Goal: Task Accomplishment & Management: Manage account settings

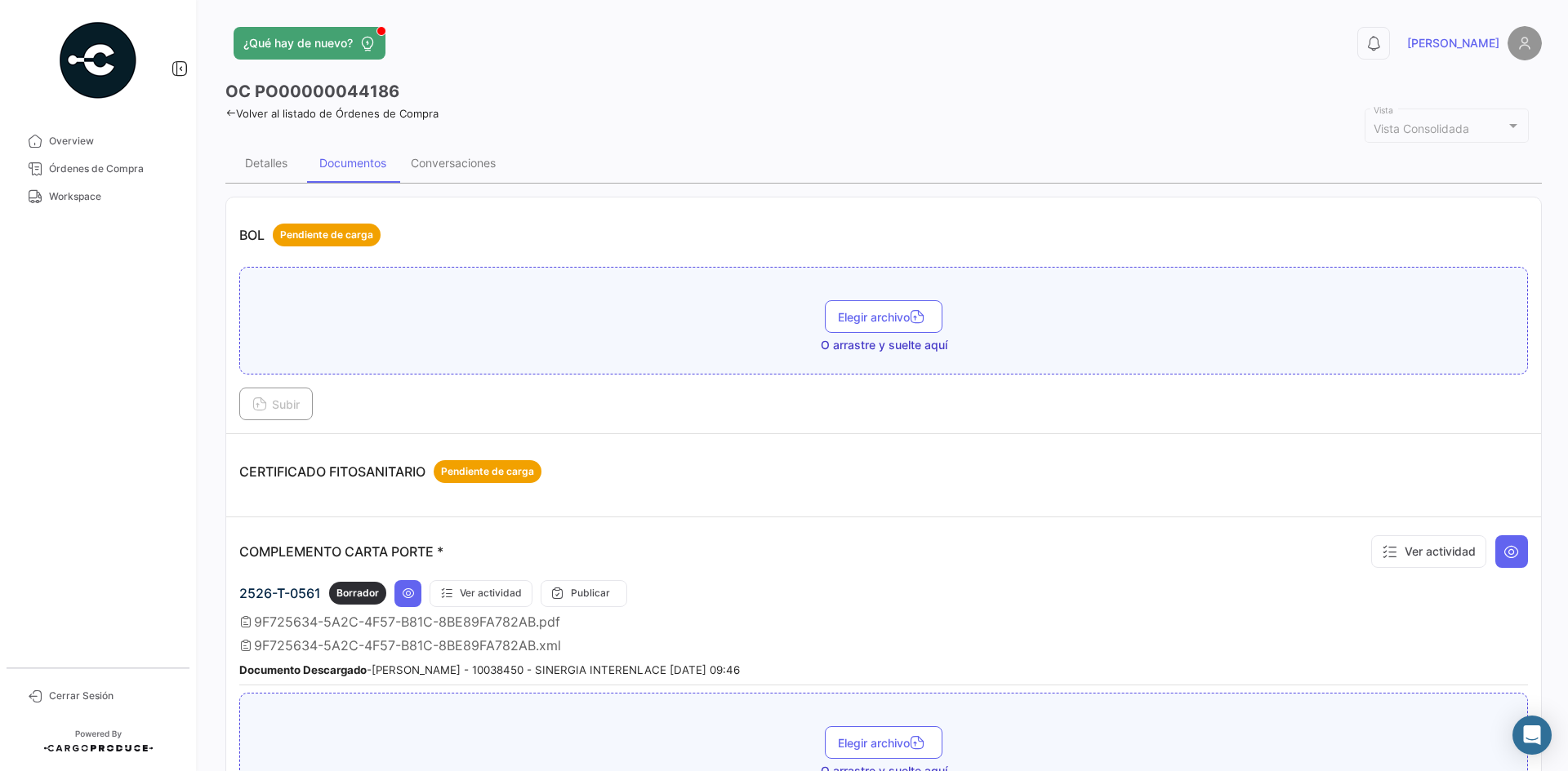
scroll to position [1225, 0]
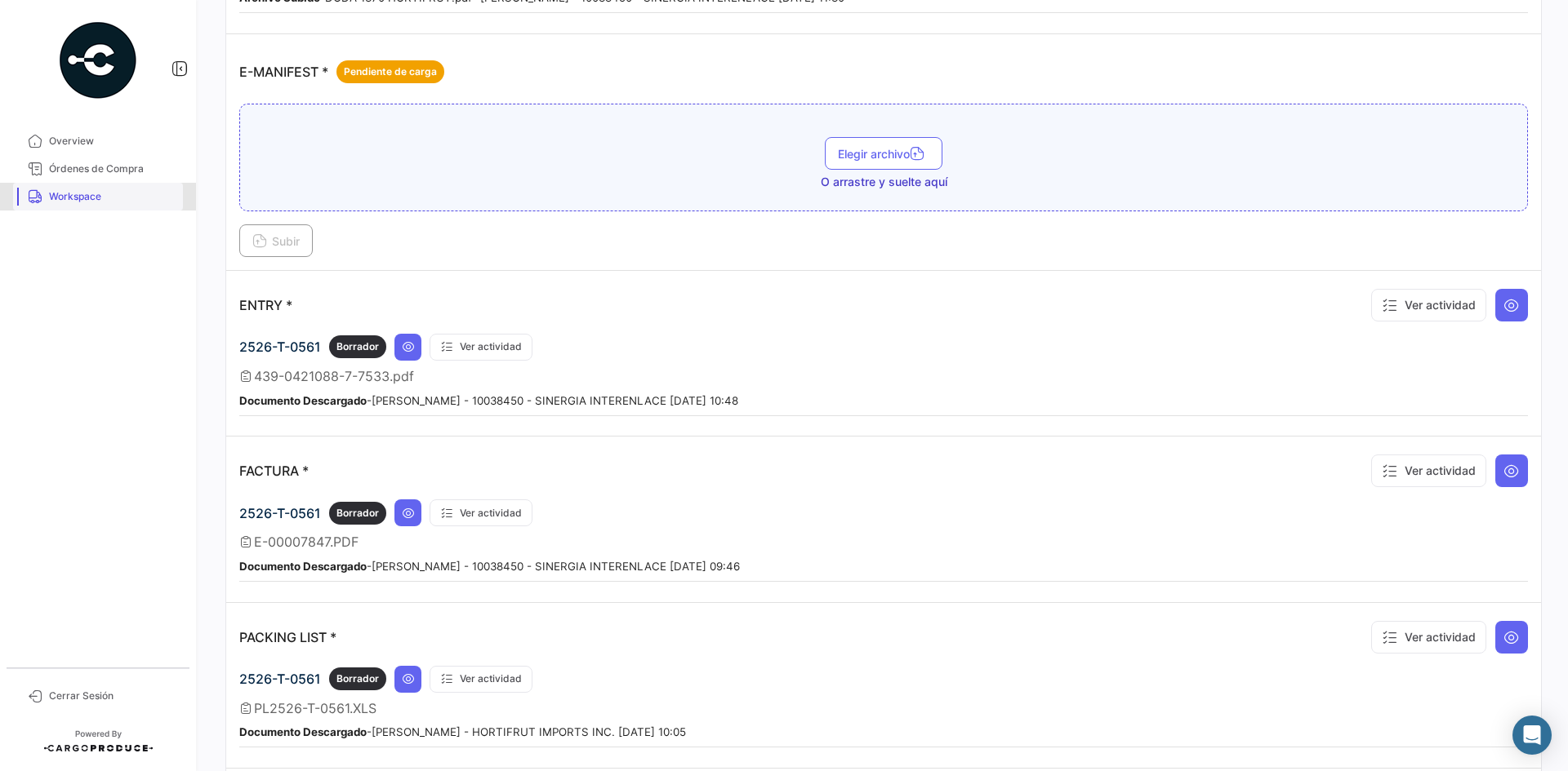
click at [106, 201] on span "Workspace" at bounding box center [113, 197] width 128 height 15
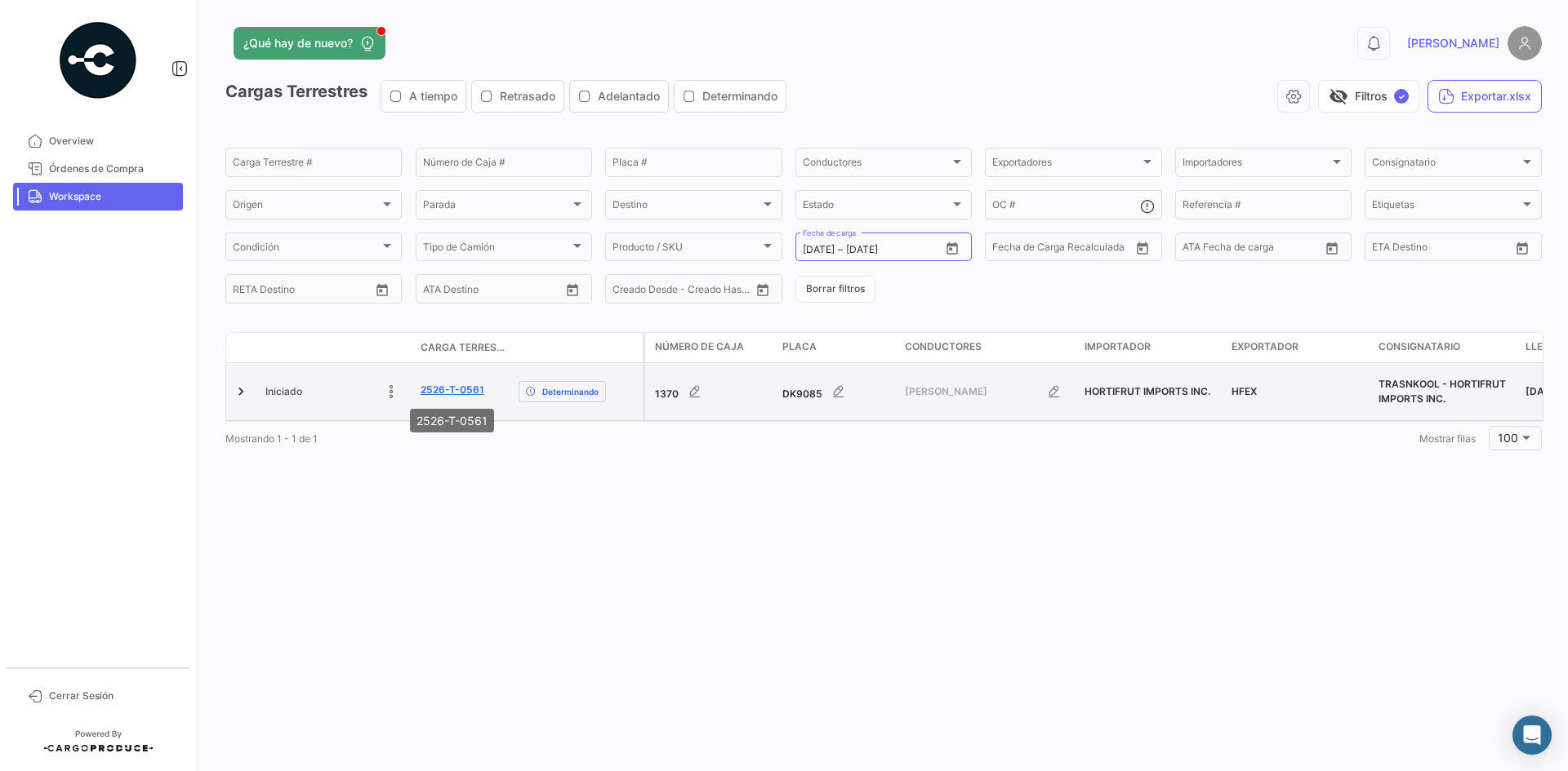
click at [432, 396] on link "2526-T-0561" at bounding box center [452, 390] width 64 height 15
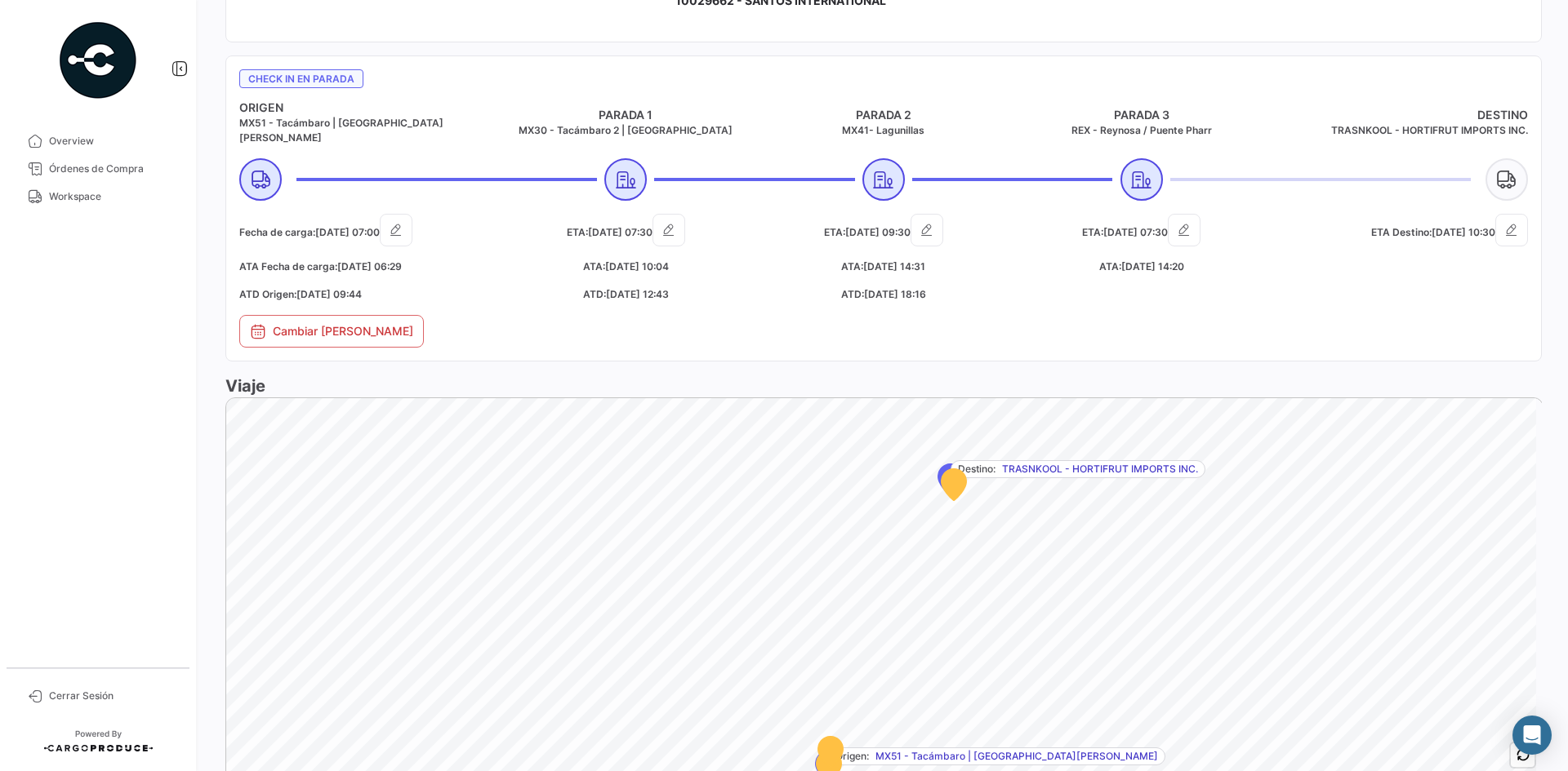
scroll to position [687, 0]
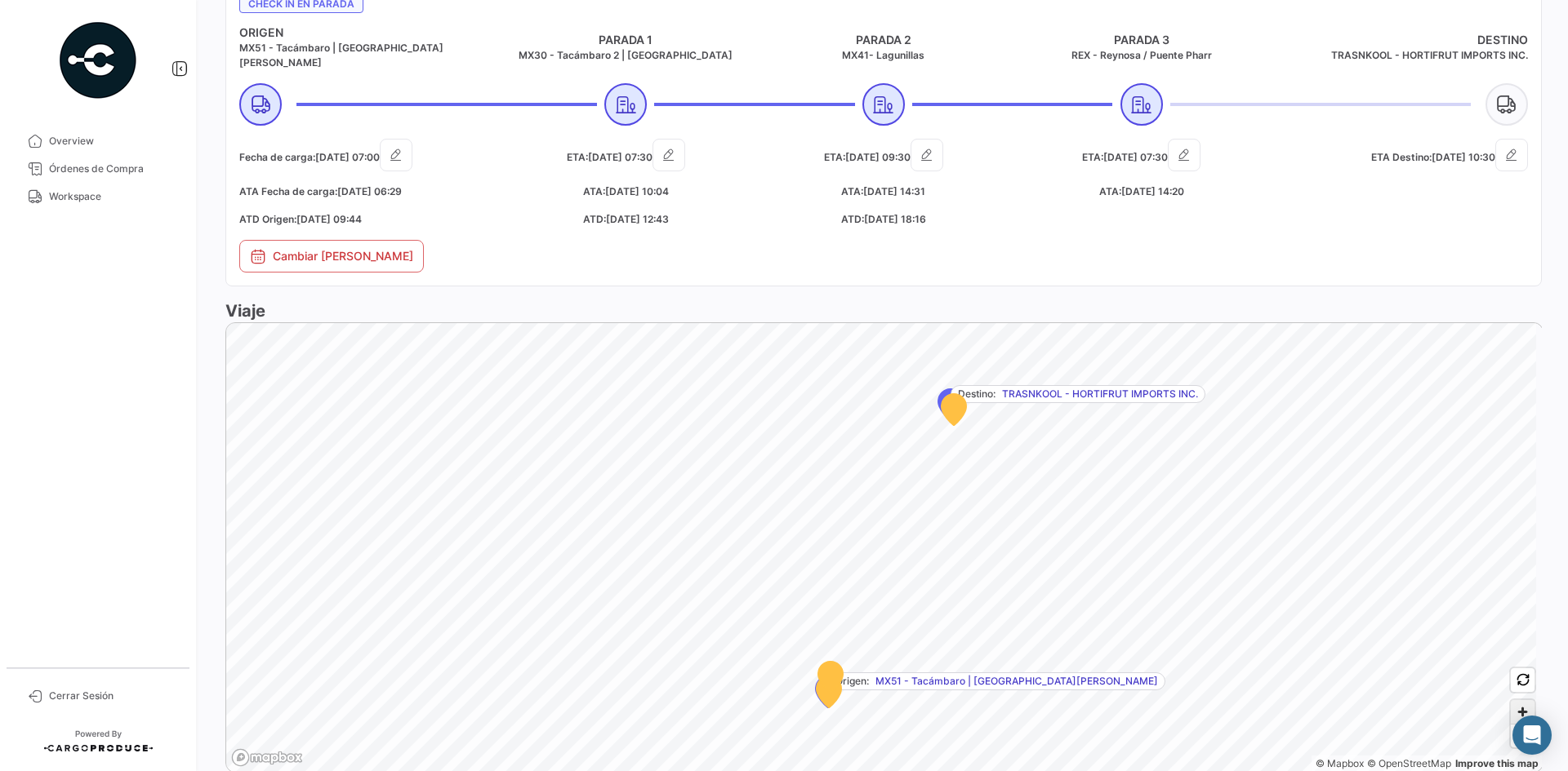
click at [1517, 703] on span "Zoom in" at bounding box center [1522, 712] width 24 height 24
click at [1511, 700] on span "Zoom in" at bounding box center [1522, 712] width 24 height 24
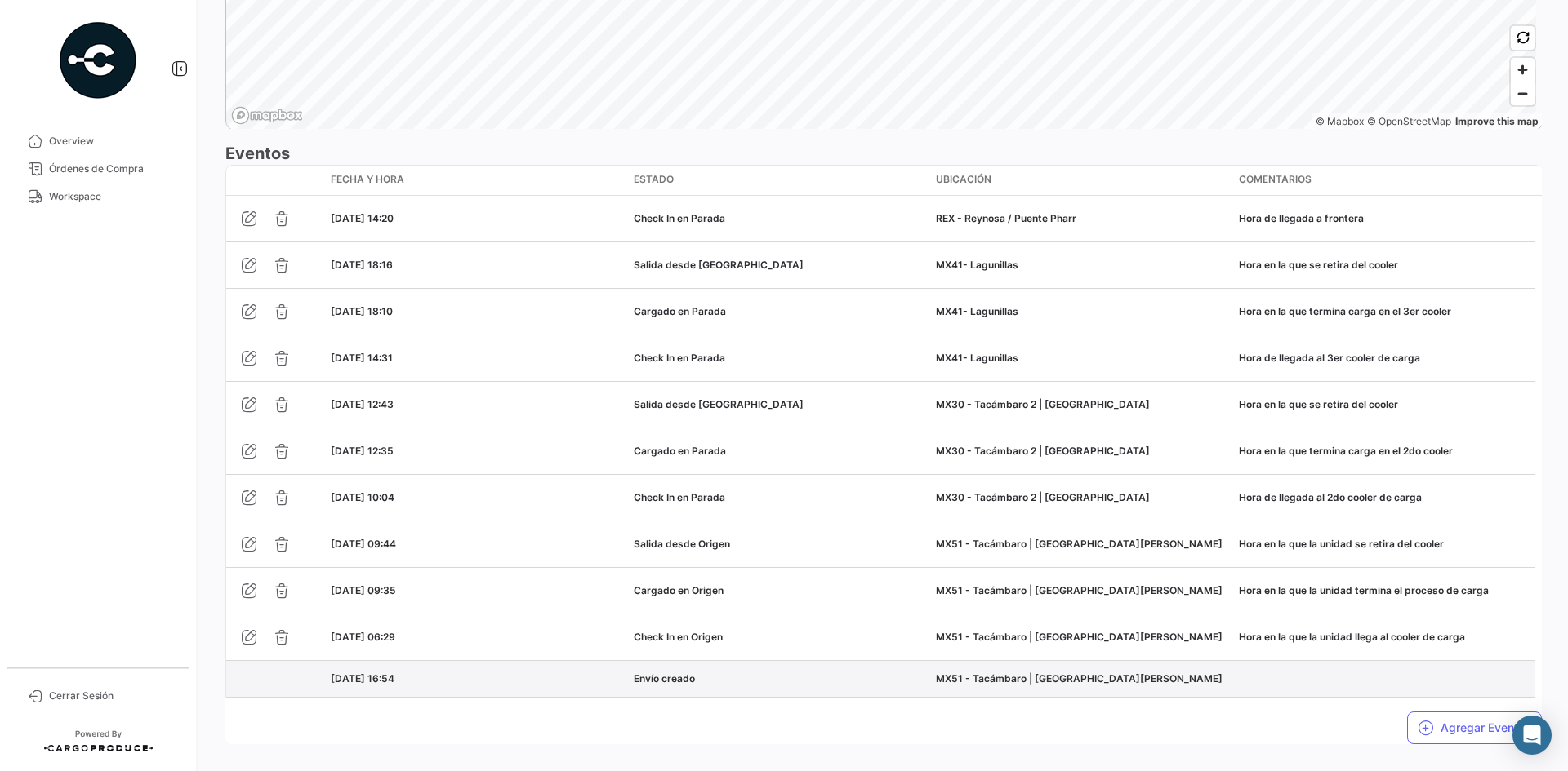
scroll to position [1341, 0]
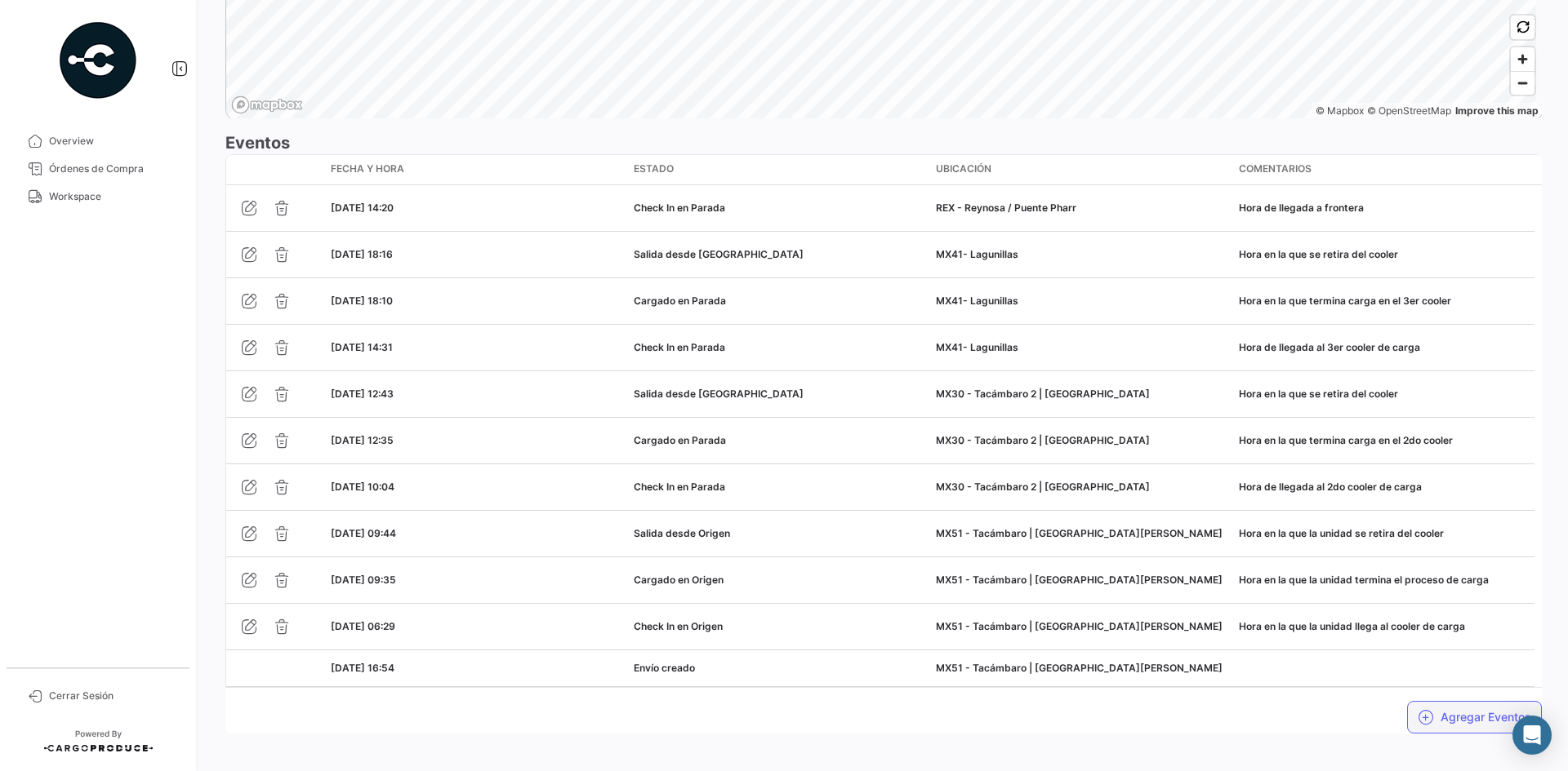
click at [1460, 701] on button "Agregar Eventos" at bounding box center [1474, 717] width 135 height 33
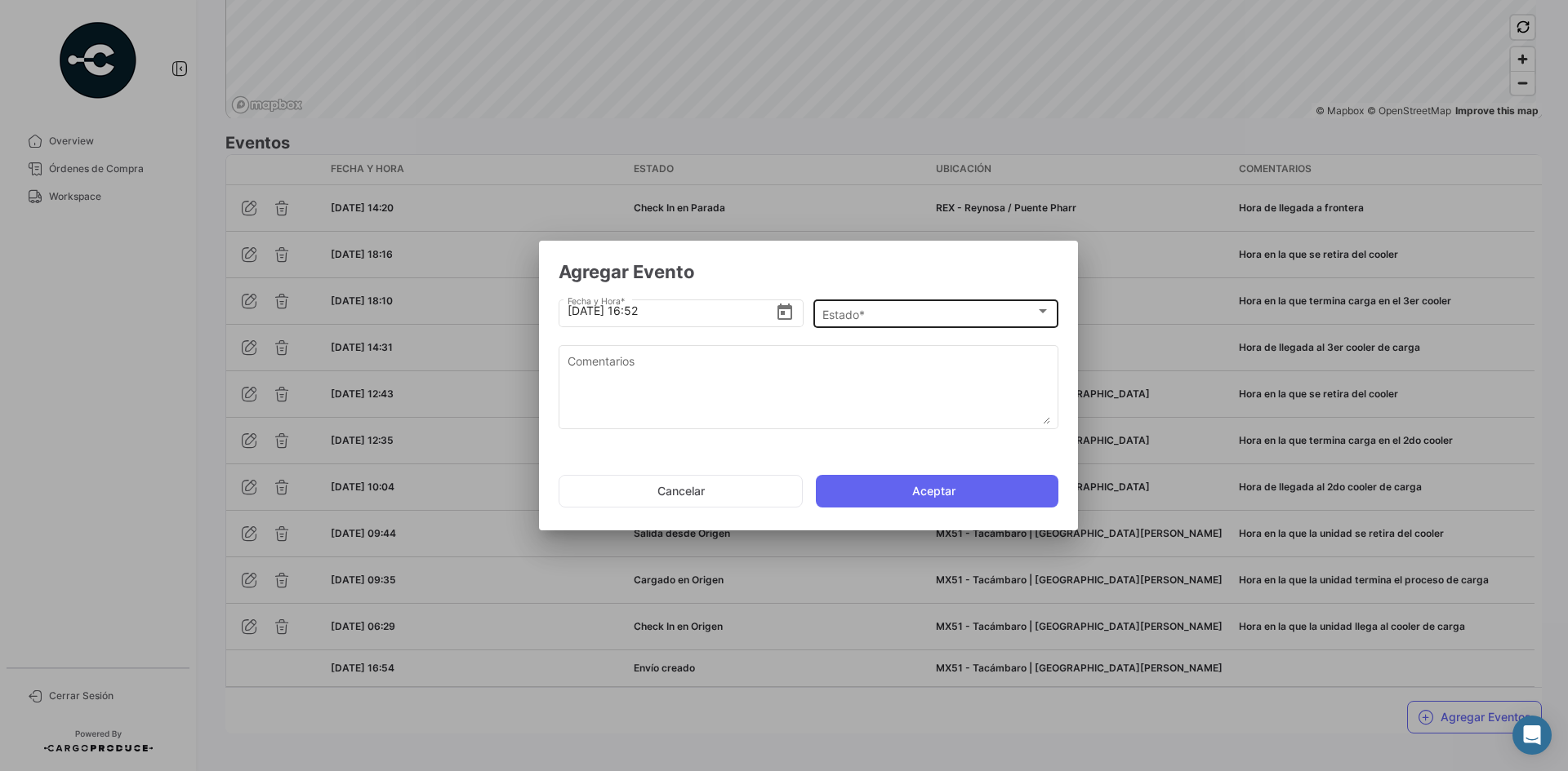
click at [894, 314] on div "Estado *" at bounding box center [929, 314] width 213 height 14
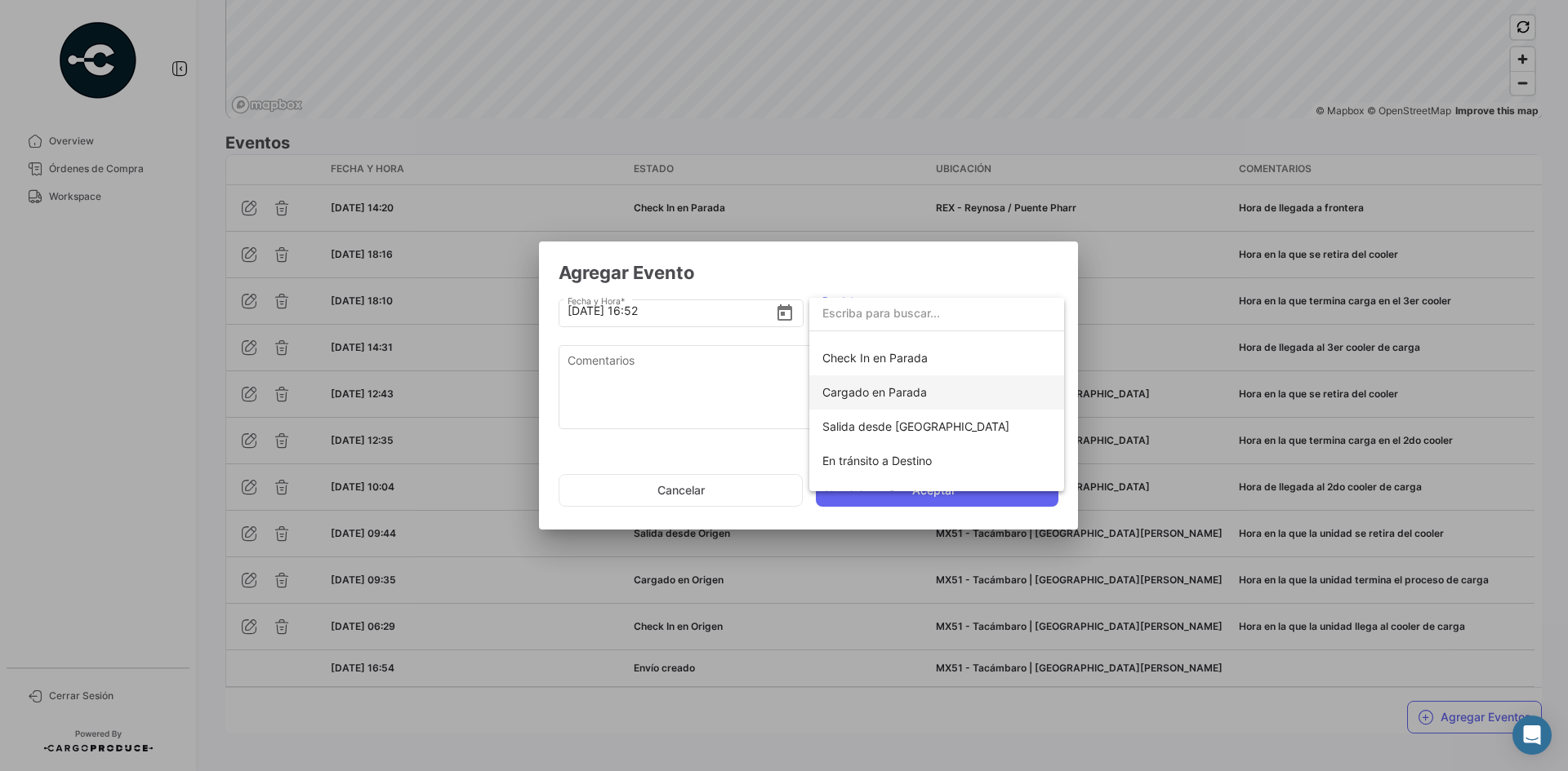
scroll to position [163, 0]
click at [916, 427] on span "Salida desde [GEOGRAPHIC_DATA]" at bounding box center [915, 425] width 187 height 14
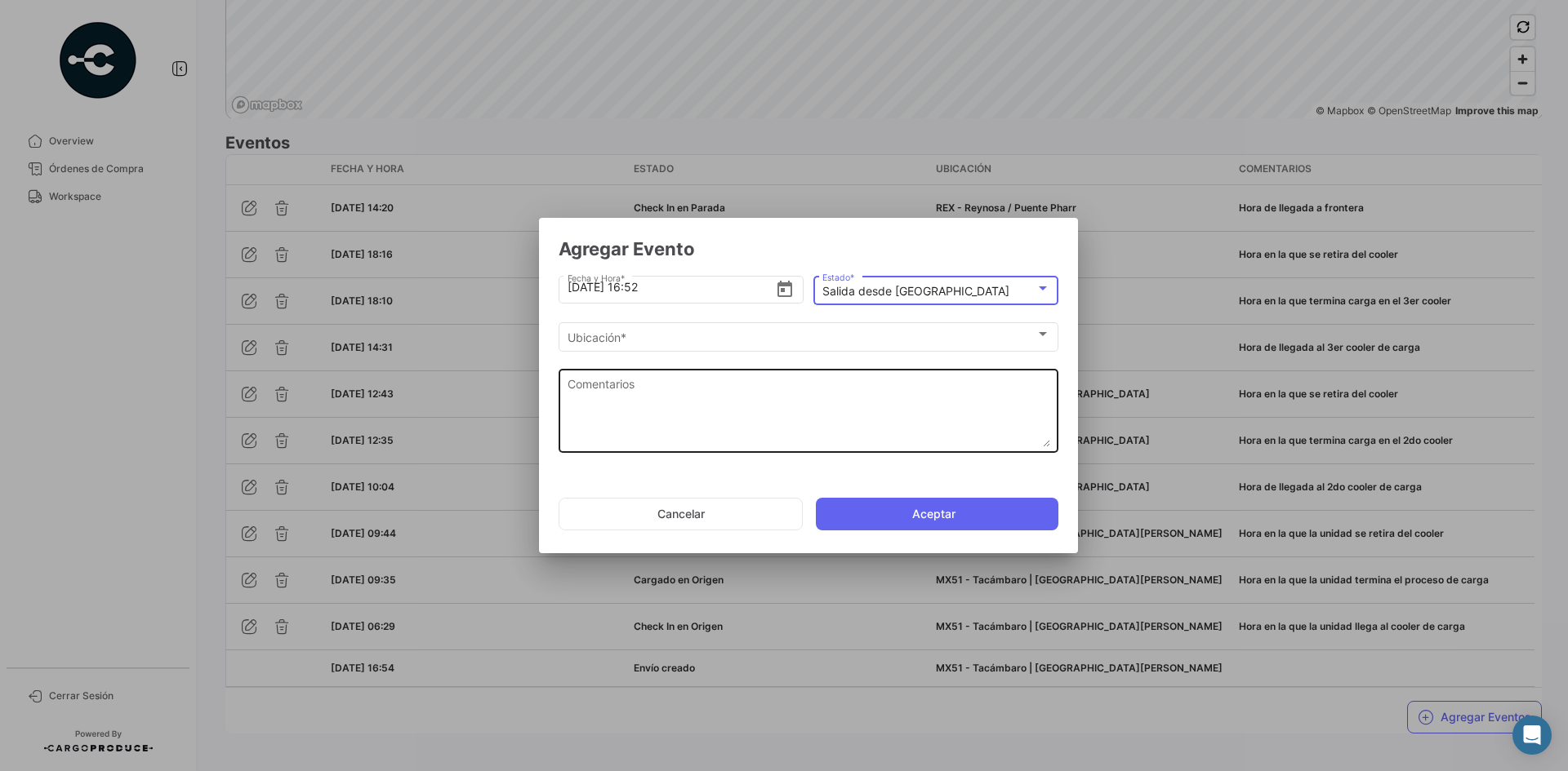
click at [788, 396] on textarea "Comentarios" at bounding box center [808, 411] width 482 height 72
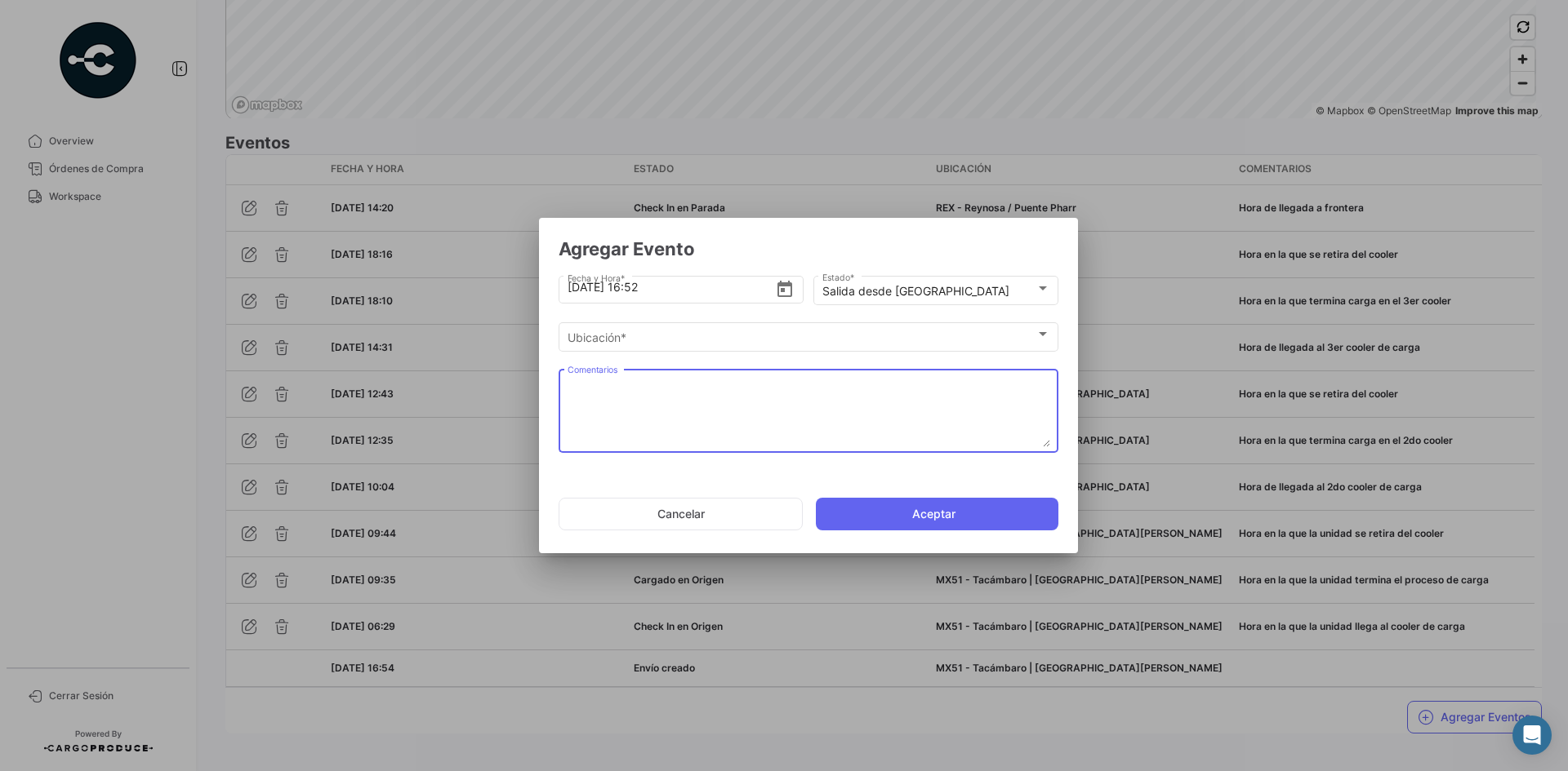
paste textarea "Hora de salida a cruce"
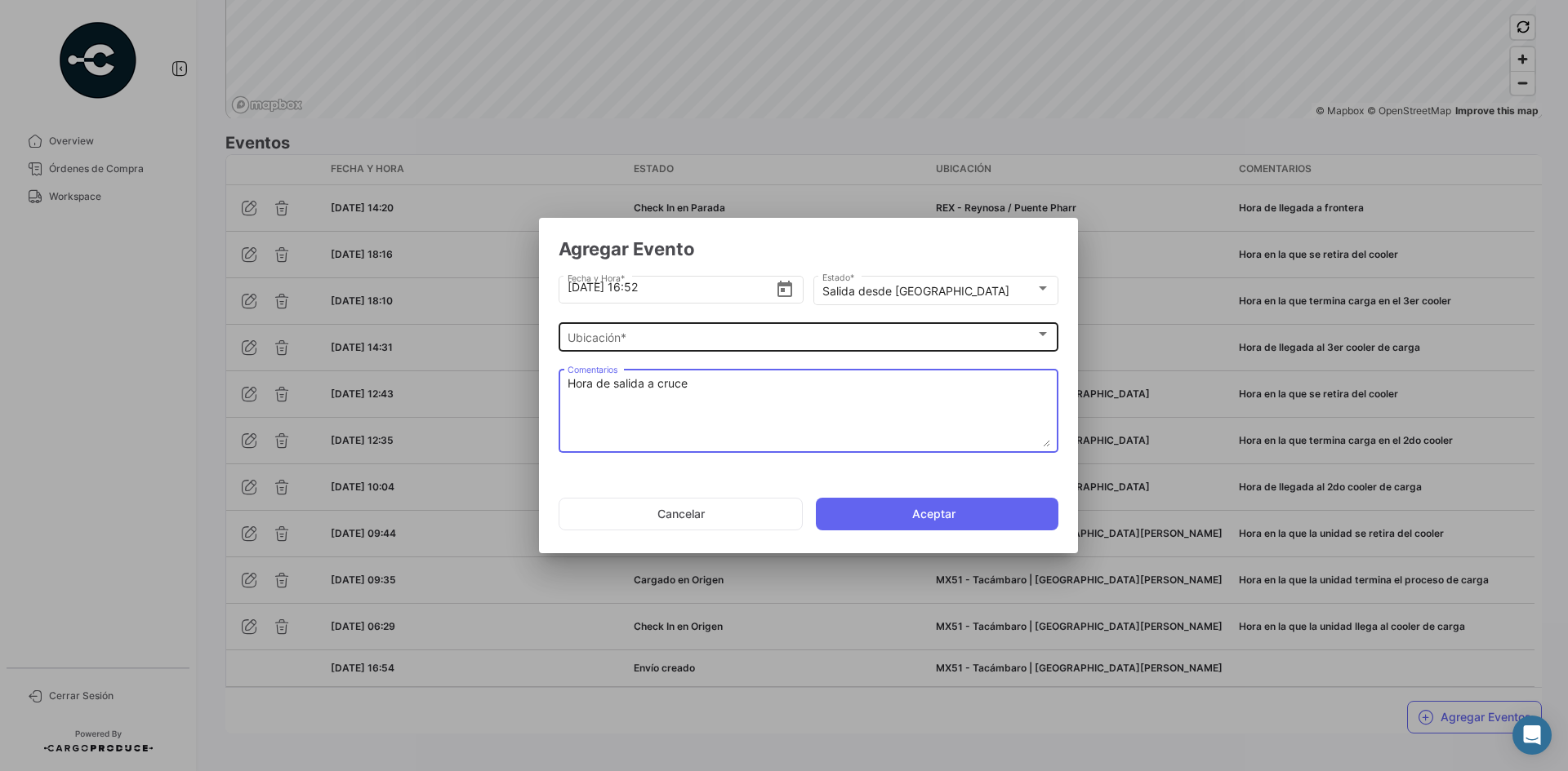
type textarea "Hora de salida a cruce"
click at [753, 345] on div "Ubicación * Ubicación *" at bounding box center [808, 335] width 482 height 32
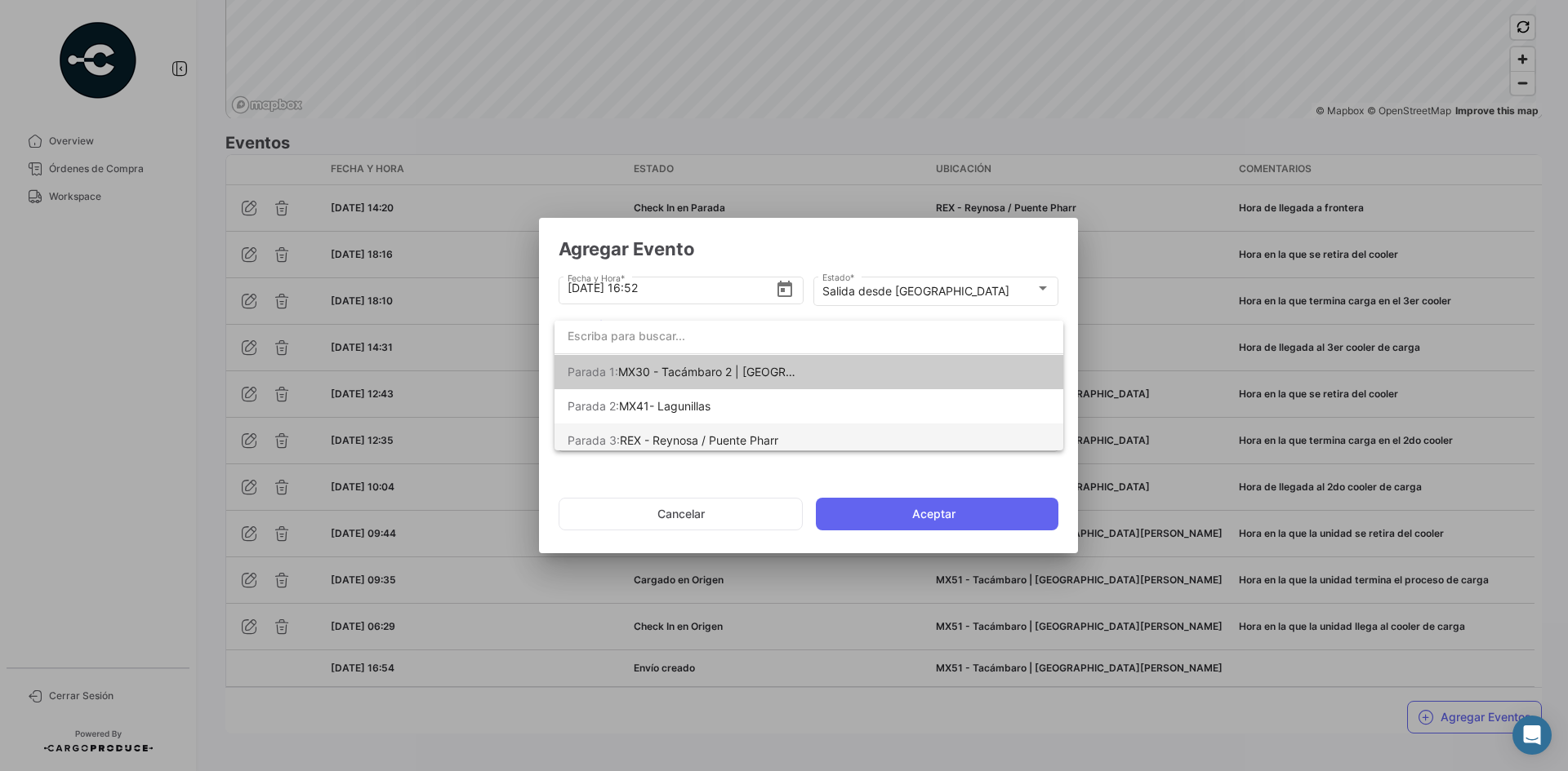
click at [745, 432] on span "Parada 3: REX - Reynosa / Puente Pharr" at bounding box center [681, 441] width 229 height 35
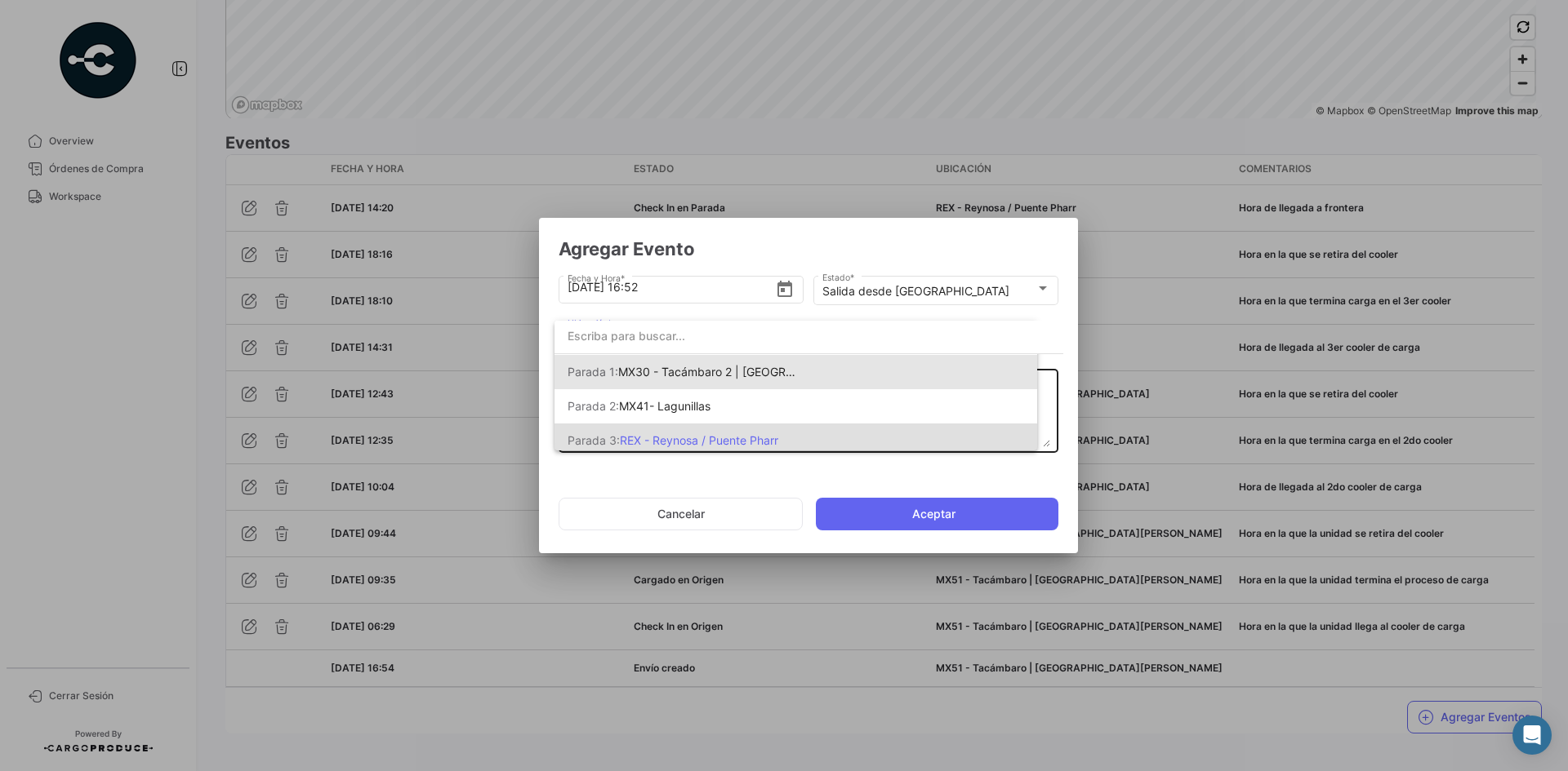
scroll to position [0, 0]
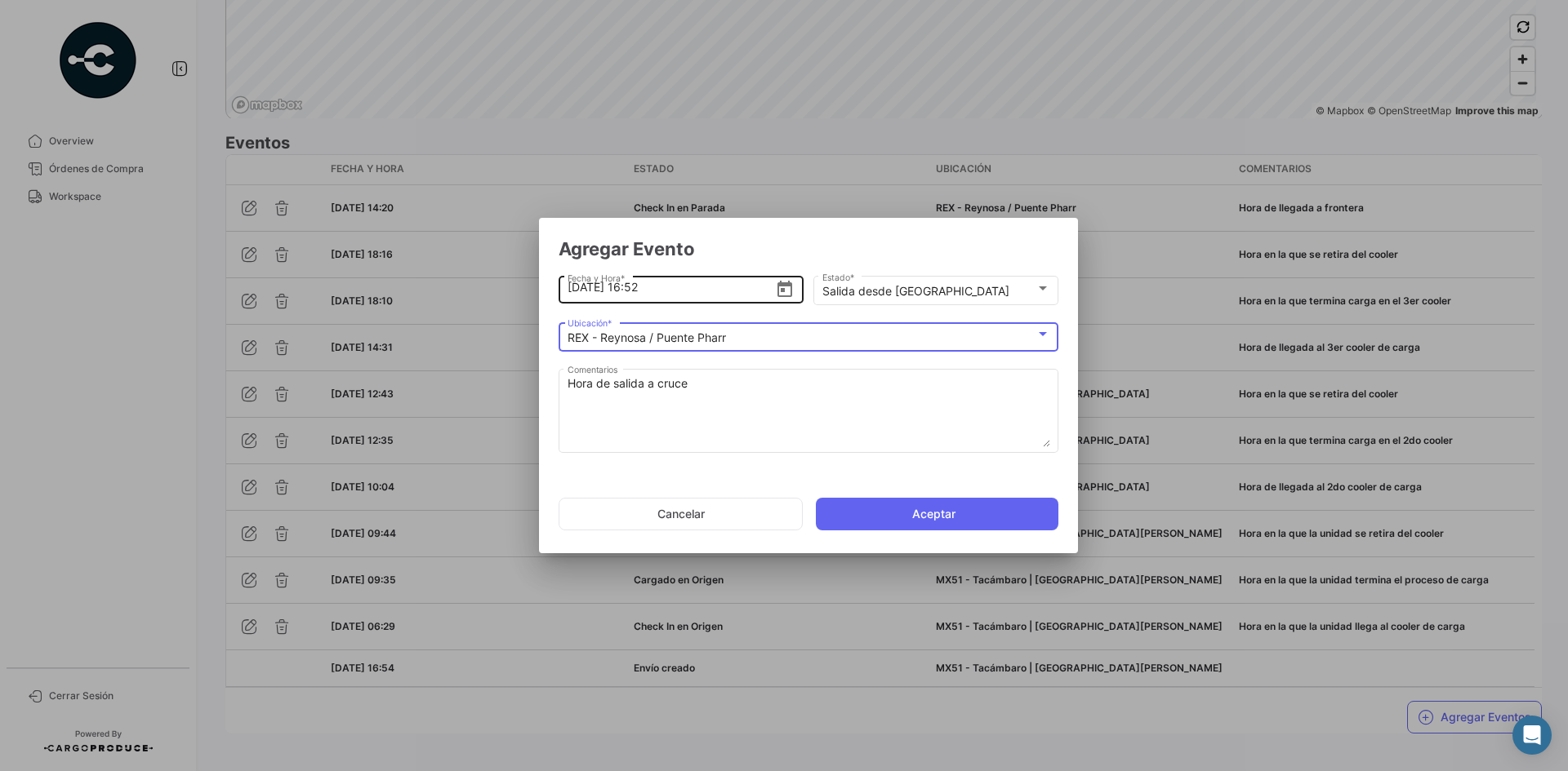
click at [669, 288] on input "[DATE] 16:52" at bounding box center [671, 287] width 208 height 57
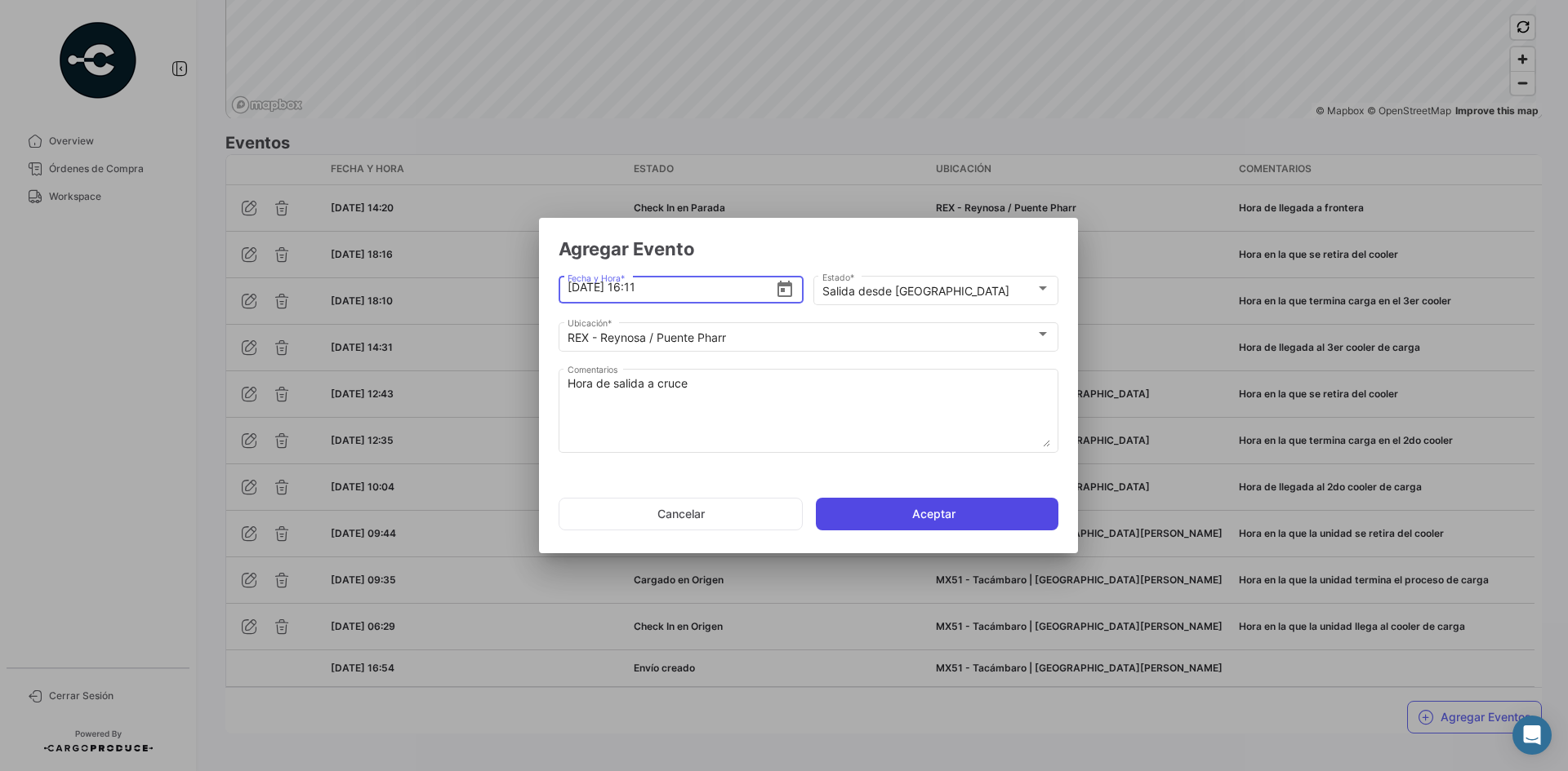
type input "[DATE] 16:11"
click at [880, 516] on button "Aceptar" at bounding box center [937, 514] width 242 height 33
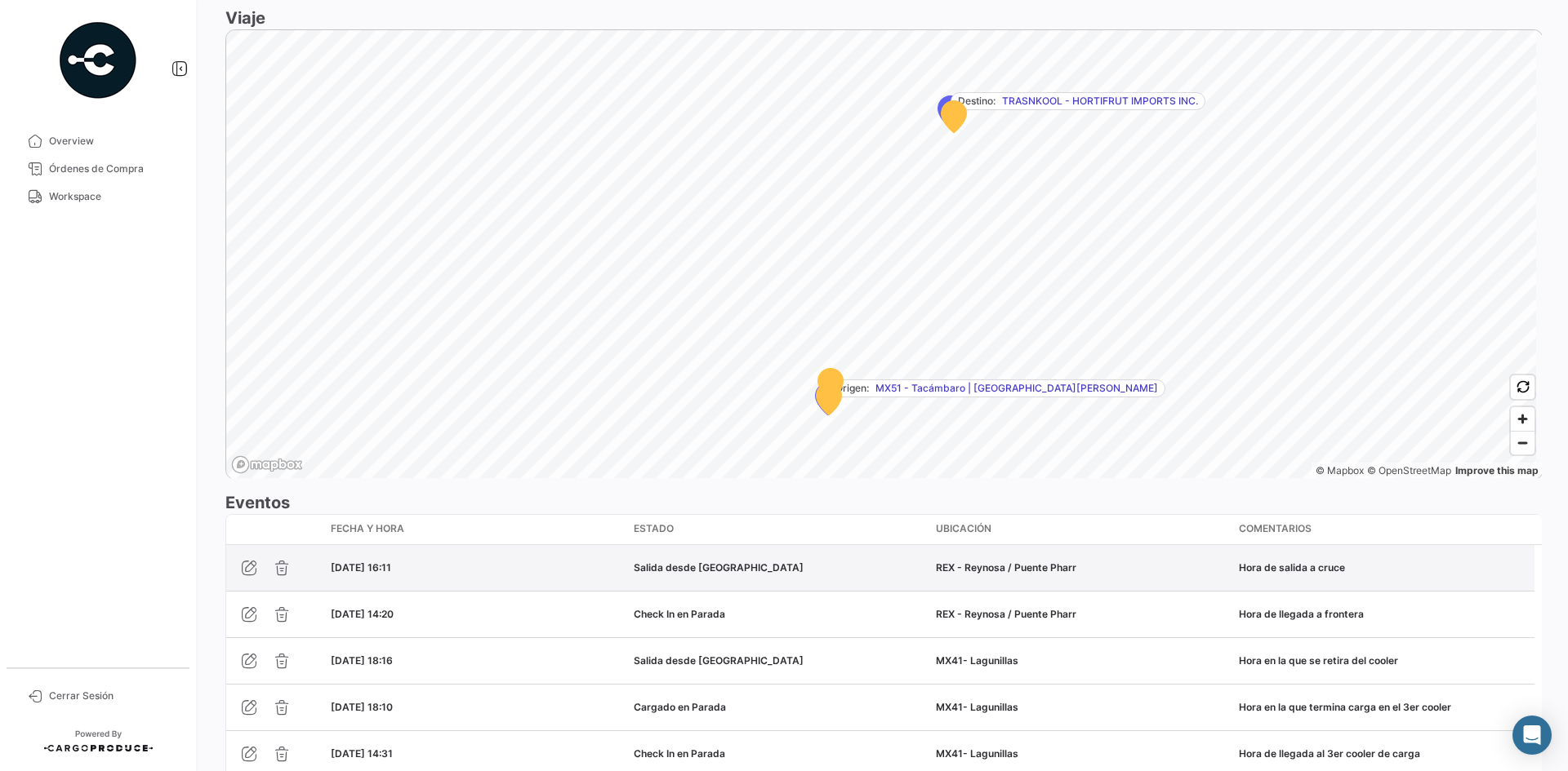
scroll to position [979, 0]
